Goal: Information Seeking & Learning: Learn about a topic

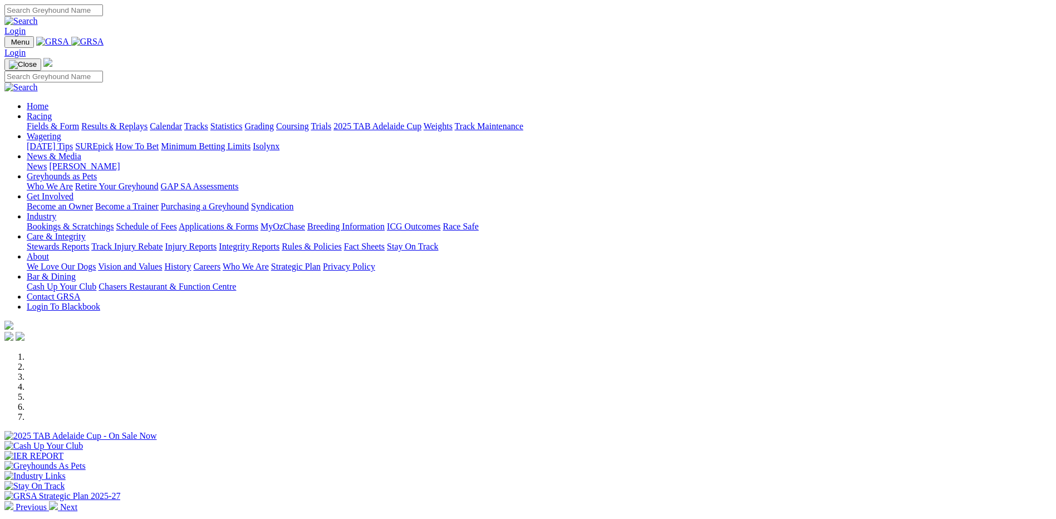
click at [52, 111] on link "Racing" at bounding box center [39, 115] width 25 height 9
click at [182, 121] on link "Calendar" at bounding box center [166, 125] width 32 height 9
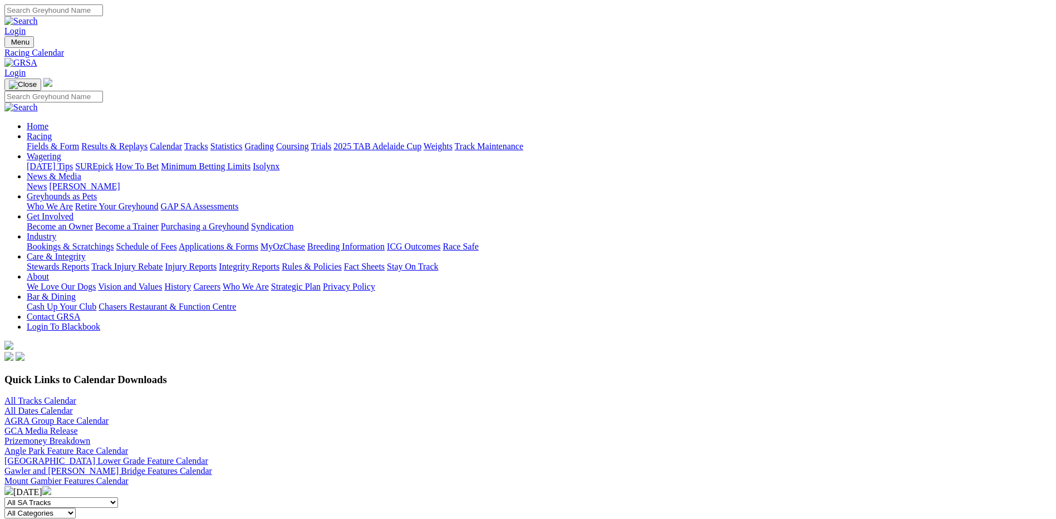
click at [76, 396] on link "All Tracks Calendar" at bounding box center [40, 400] width 72 height 9
click at [120, 181] on link "[PERSON_NAME]" at bounding box center [84, 185] width 71 height 9
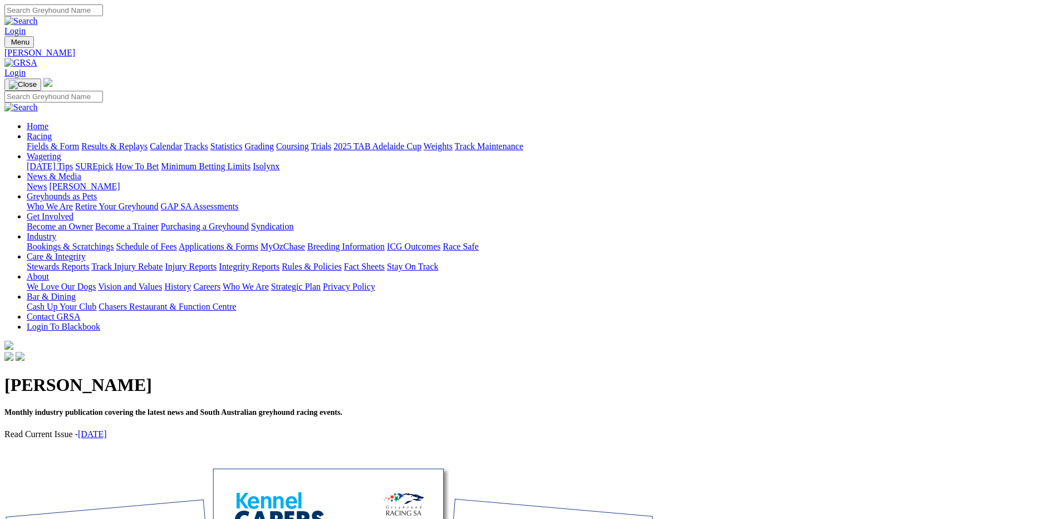
click at [250, 363] on div "Kennel Capers Monthly industry publication covering the latest news and South A…" at bounding box center [527, 415] width 1047 height 104
click at [107, 429] on link "August 2025" at bounding box center [92, 433] width 29 height 9
